Goal: Understand process/instructions: Learn about a topic

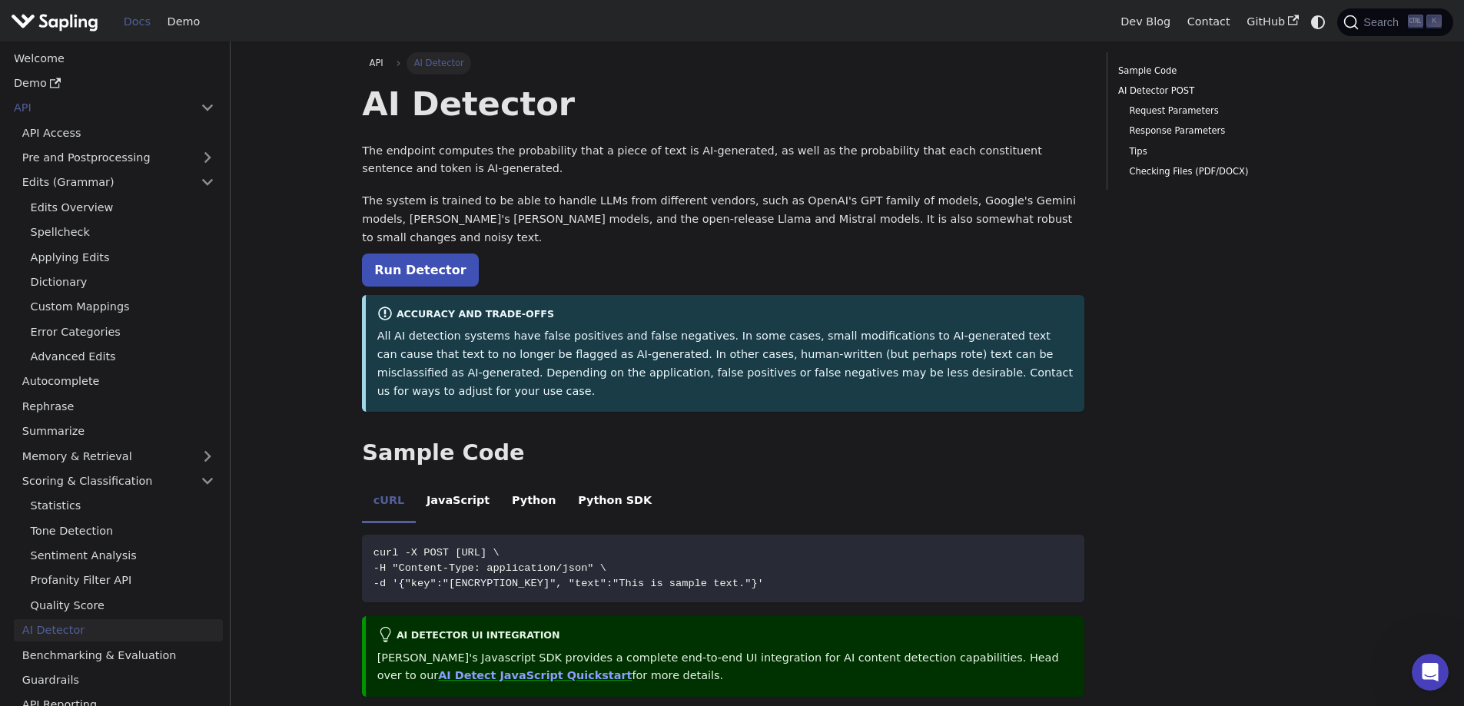
scroll to position [205, 0]
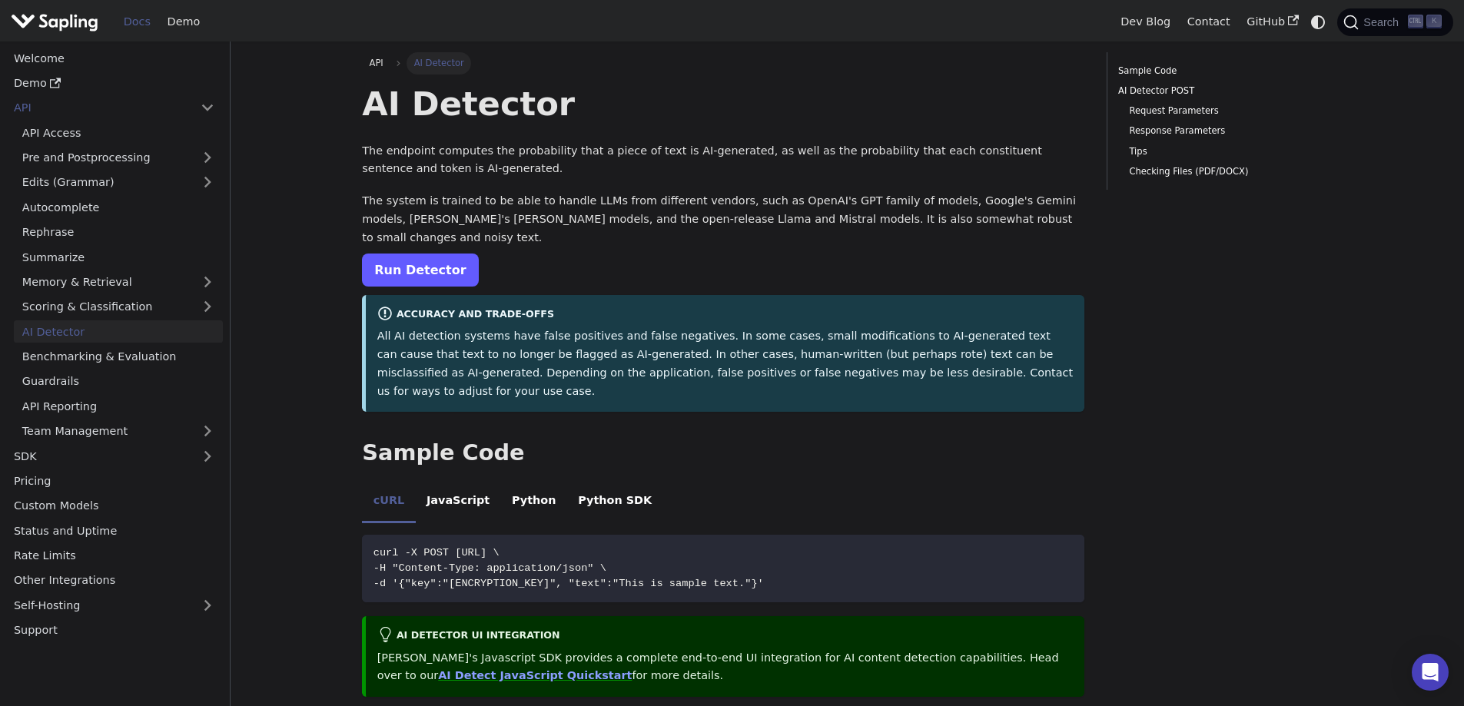
click at [447, 257] on link "Run Detector" at bounding box center [420, 270] width 116 height 33
